Goal: Find specific page/section: Find specific page/section

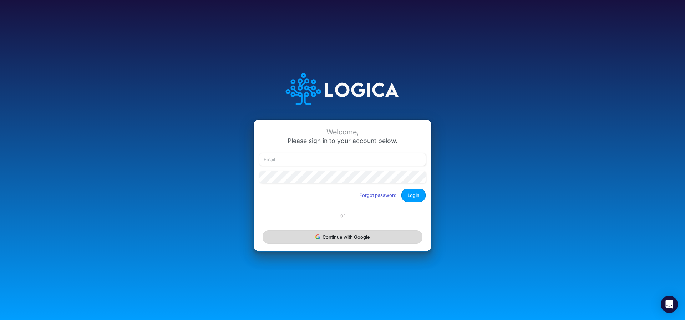
click at [339, 239] on button "Continue with Google" at bounding box center [343, 236] width 160 height 13
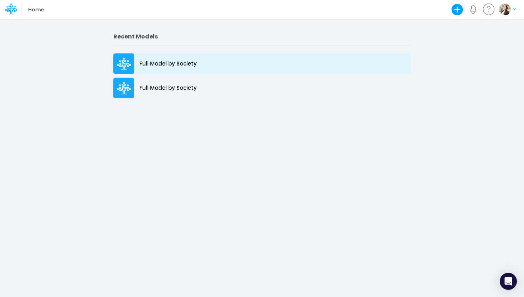
click at [161, 65] on p "Full Model by Society" at bounding box center [167, 64] width 57 height 8
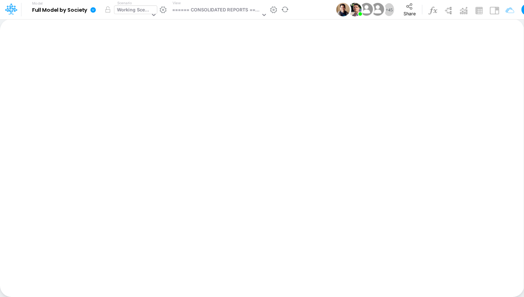
click at [134, 10] on div "Working Scenario" at bounding box center [133, 10] width 33 height 8
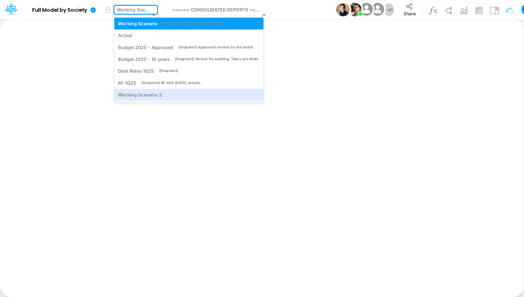
click at [252, 152] on div "Insert new Conditional formatting Paste Cut Copy AutoFill Ready 100% Sum: null …" at bounding box center [262, 158] width 524 height 279
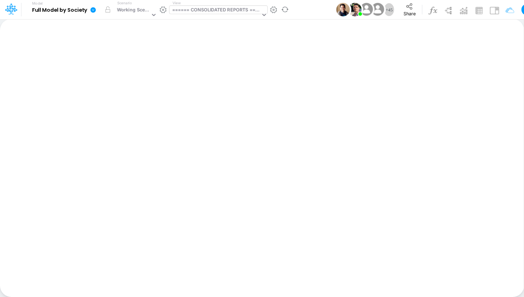
click at [205, 9] on div "====== CONSOLIDATED REPORTS ======" at bounding box center [216, 10] width 88 height 8
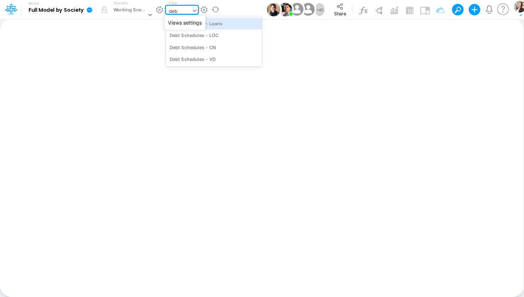
type input "debt"
click at [218, 23] on div "Debt Schedules - Loans" at bounding box center [214, 23] width 96 height 12
